Goal: Information Seeking & Learning: Learn about a topic

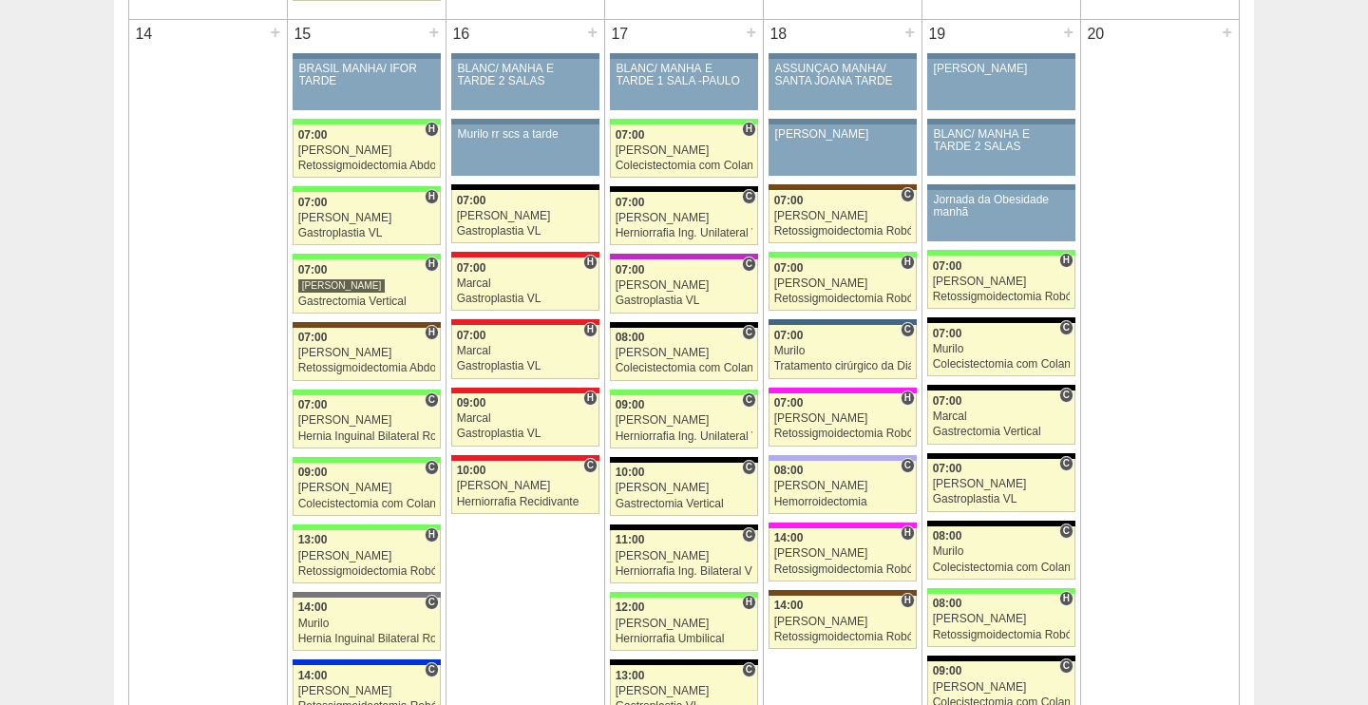
scroll to position [1899, 0]
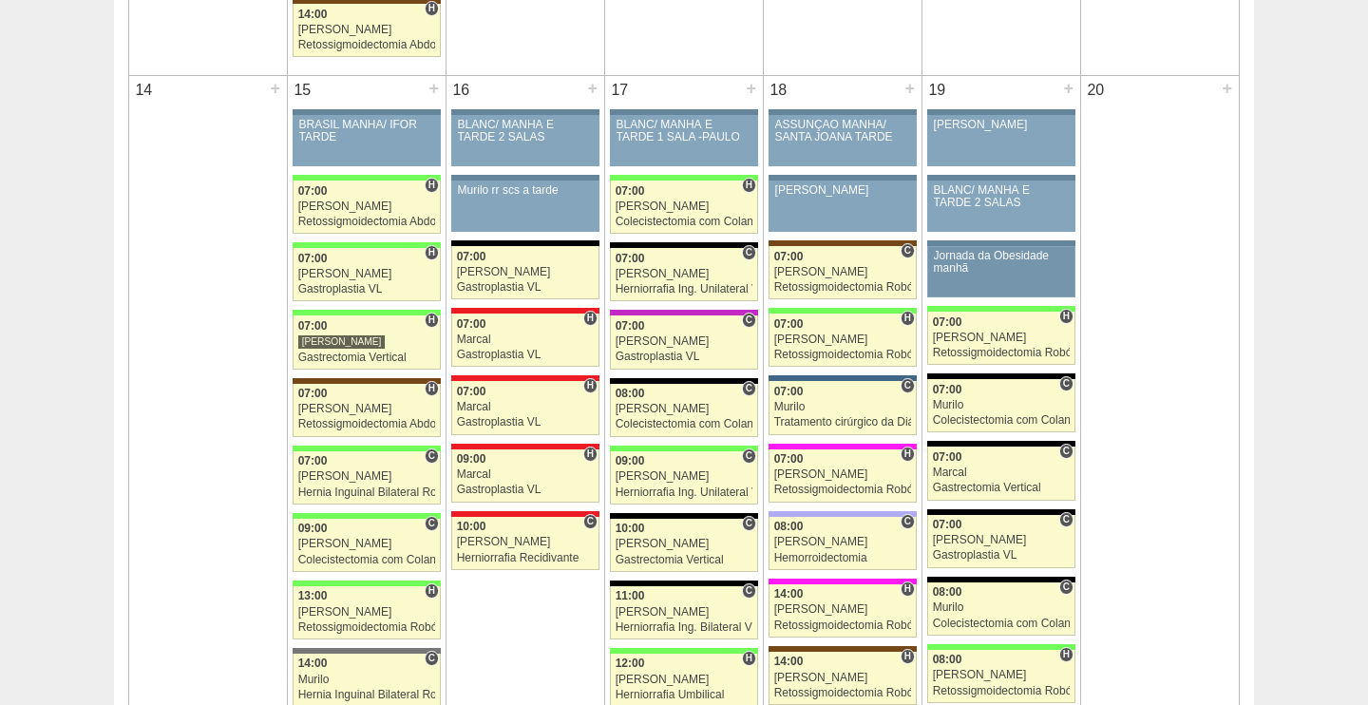
click at [976, 259] on div "Jornada da Obesidade manhã" at bounding box center [1002, 262] width 136 height 25
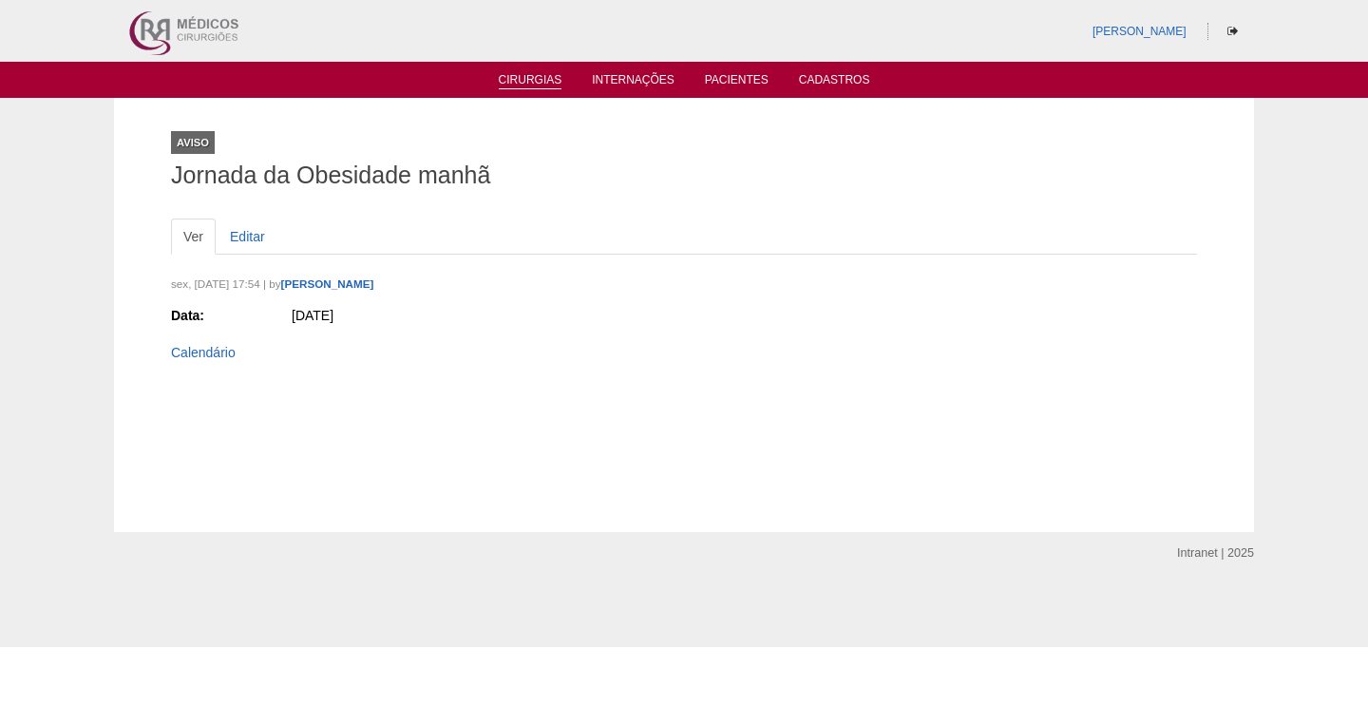
click at [533, 78] on link "Cirurgias" at bounding box center [531, 81] width 64 height 16
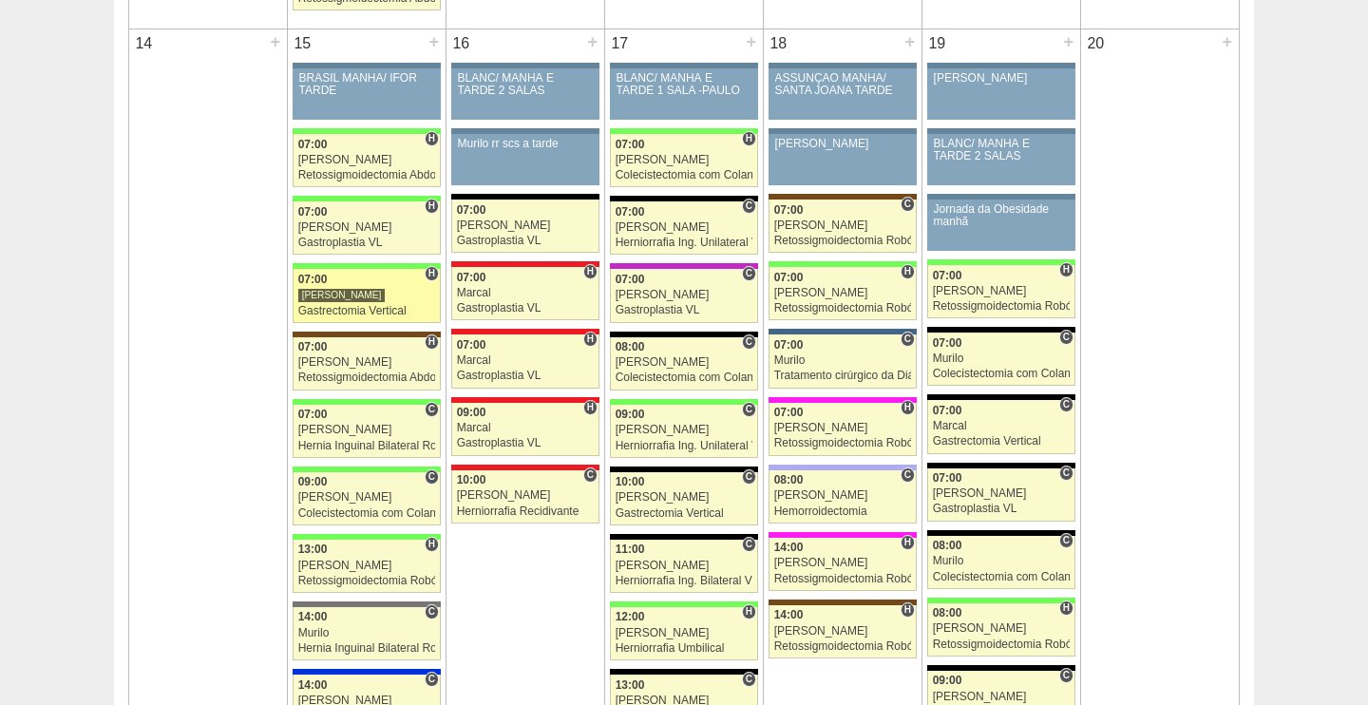
scroll to position [1973, 0]
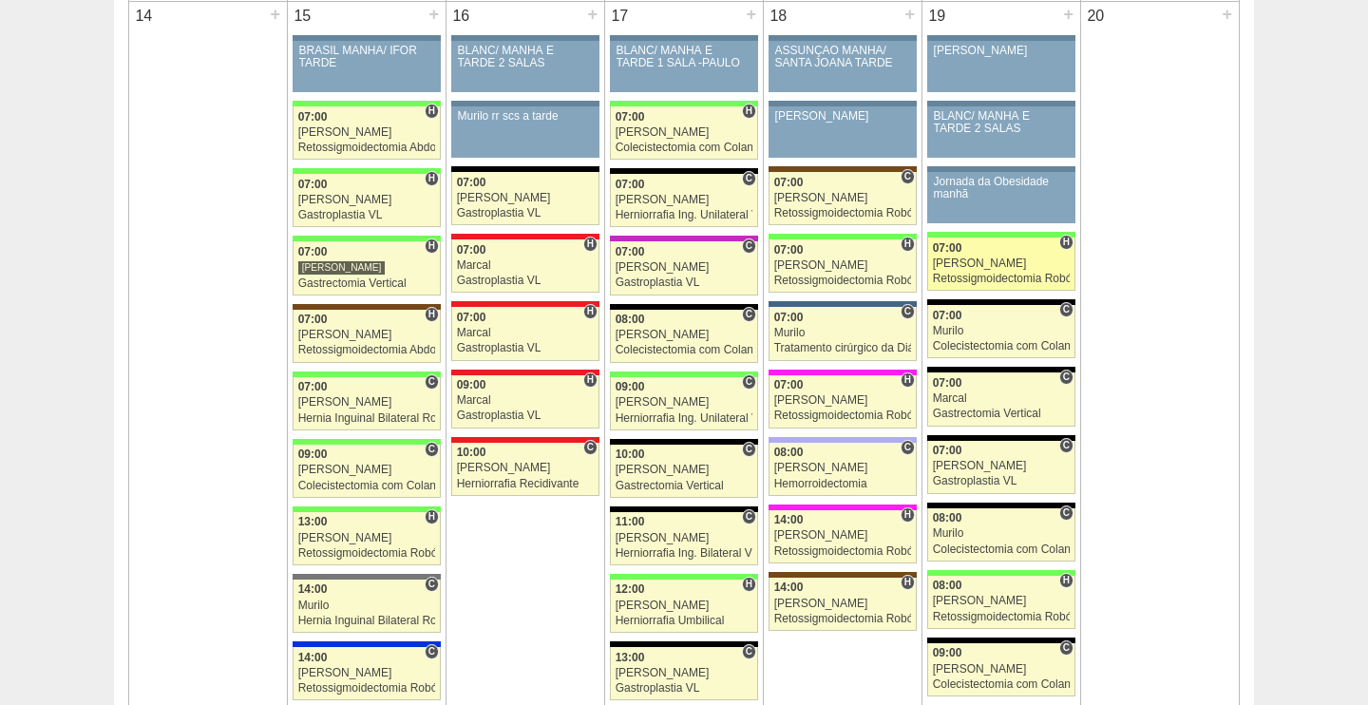
click at [992, 280] on div "Retossigmoidectomia Robótica" at bounding box center [1002, 279] width 138 height 12
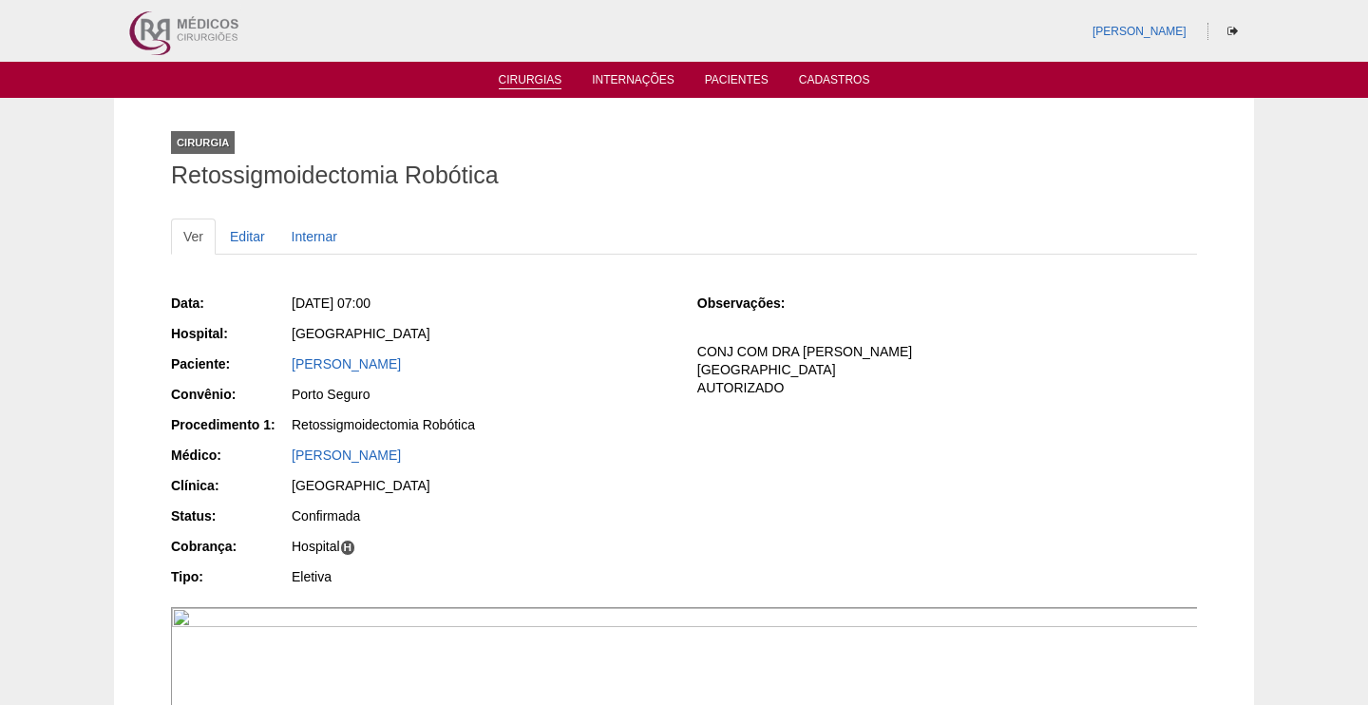
click at [514, 85] on link "Cirurgias" at bounding box center [531, 81] width 64 height 16
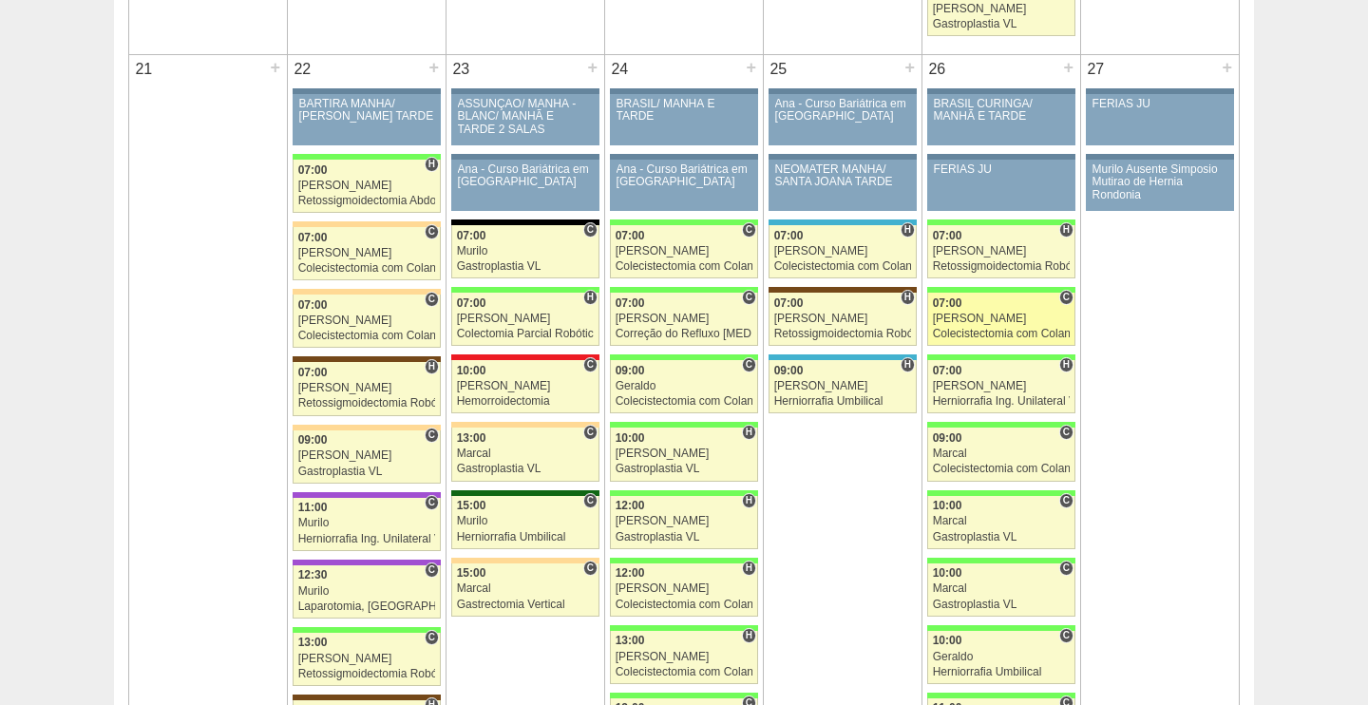
scroll to position [2838, 0]
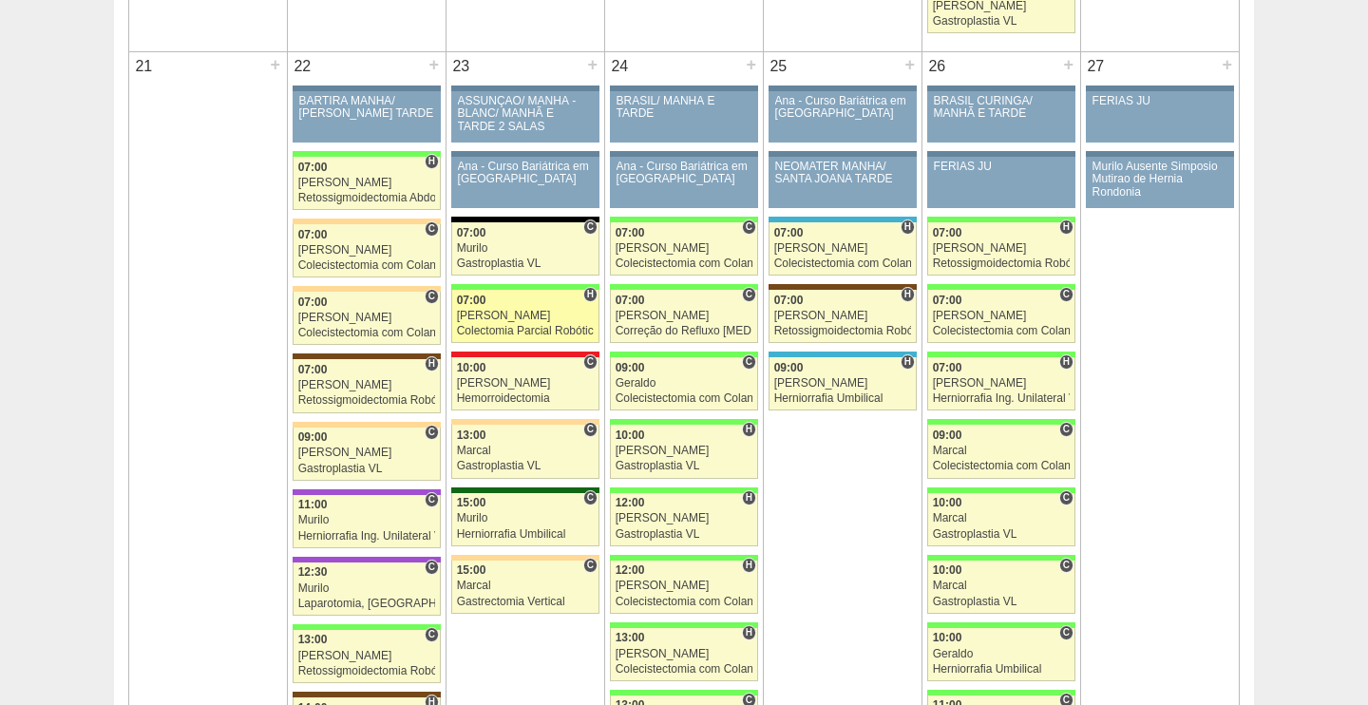
click at [515, 312] on div "[PERSON_NAME]" at bounding box center [526, 316] width 138 height 12
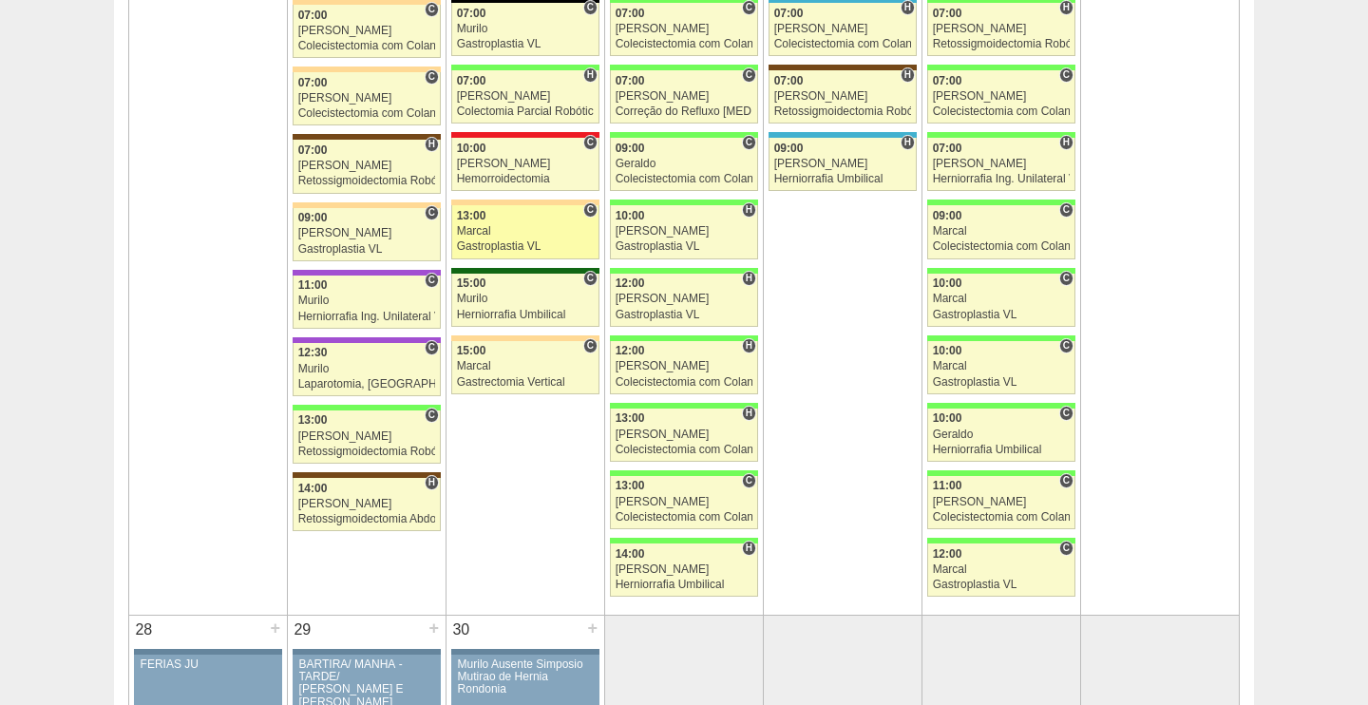
scroll to position [3060, 0]
